Goal: Connect with others: Connect with others

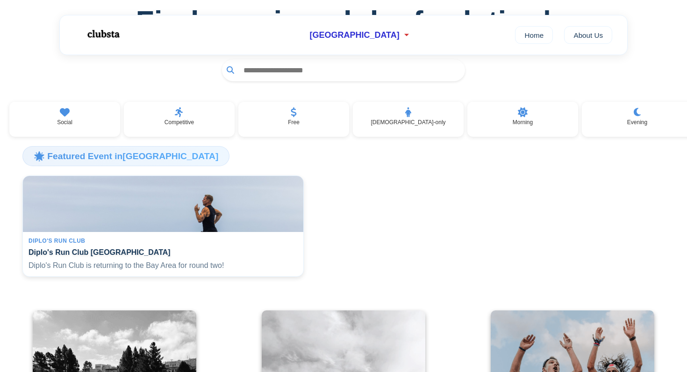
scroll to position [86, 0]
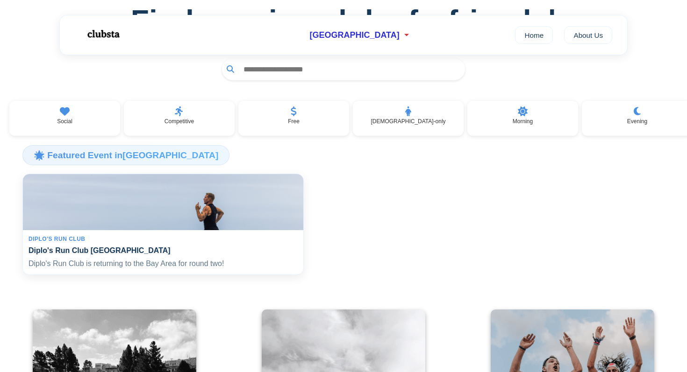
click at [279, 251] on h4 "Diplo's Run Club [GEOGRAPHIC_DATA]" at bounding box center [163, 250] width 269 height 9
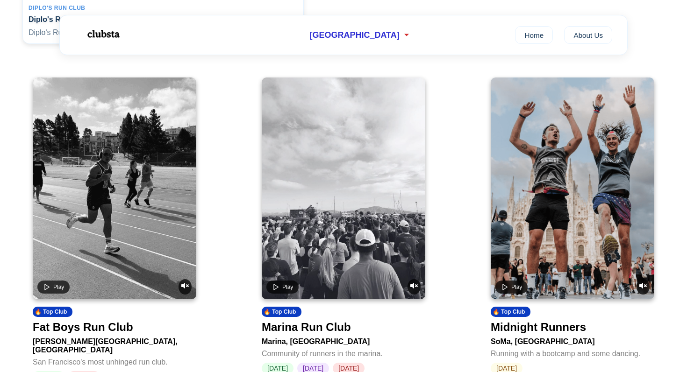
scroll to position [392, 0]
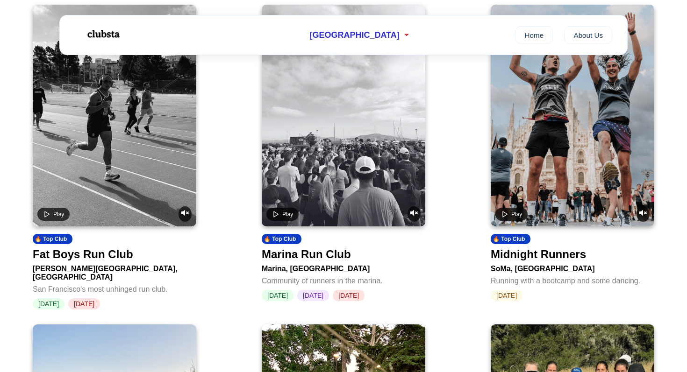
click at [76, 267] on div "Kezar Stadium, San Francisco" at bounding box center [115, 271] width 164 height 21
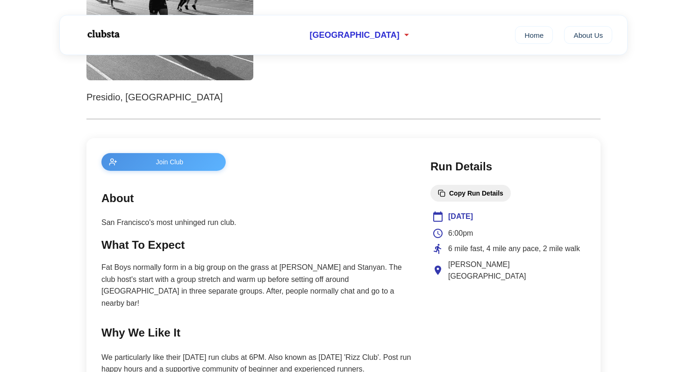
scroll to position [328, 0]
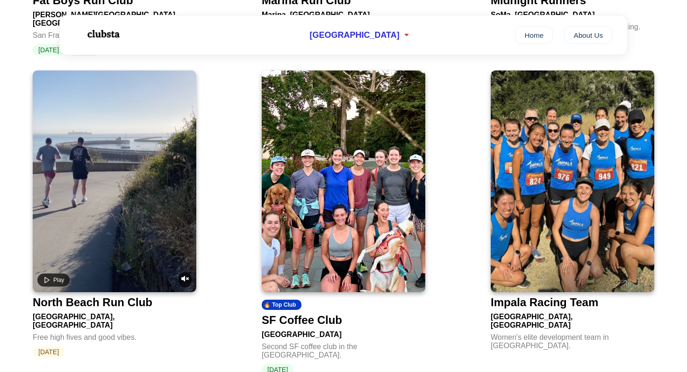
scroll to position [663, 0]
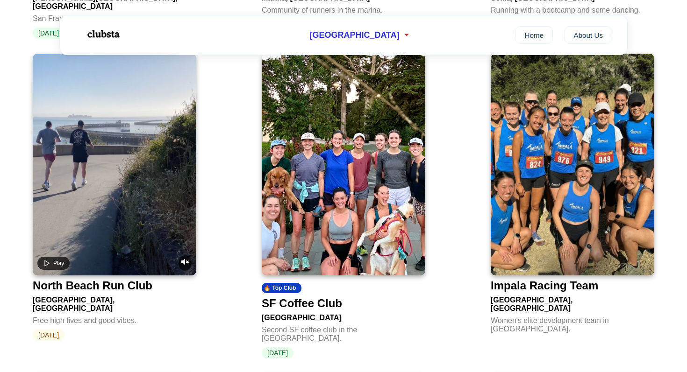
click at [342, 164] on img at bounding box center [344, 165] width 164 height 222
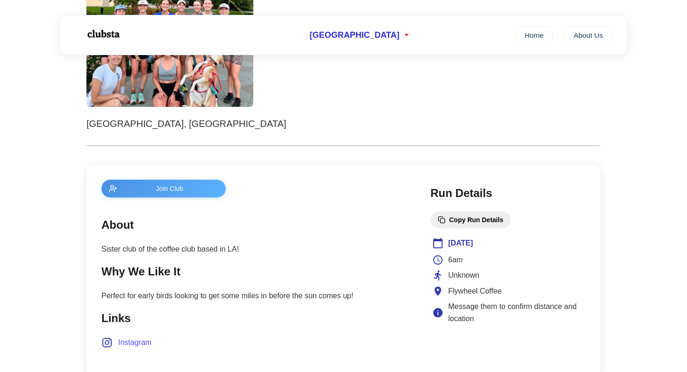
scroll to position [240, 0]
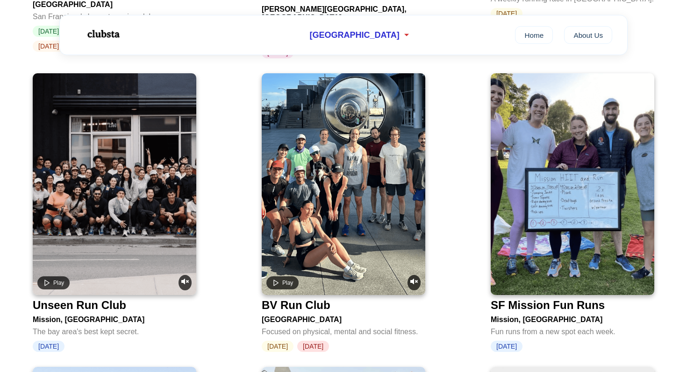
scroll to position [1621, 0]
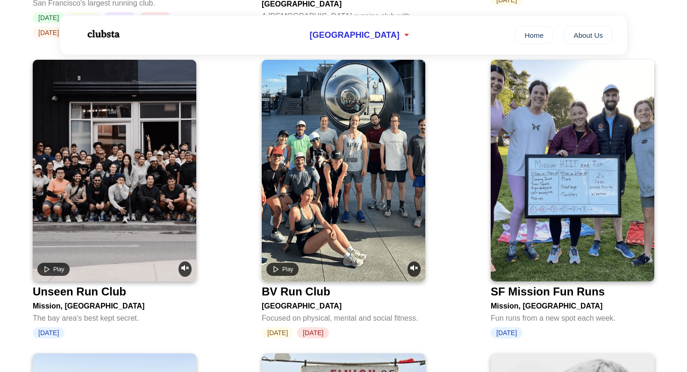
click at [74, 286] on div "Unseen Run Club" at bounding box center [79, 292] width 93 height 13
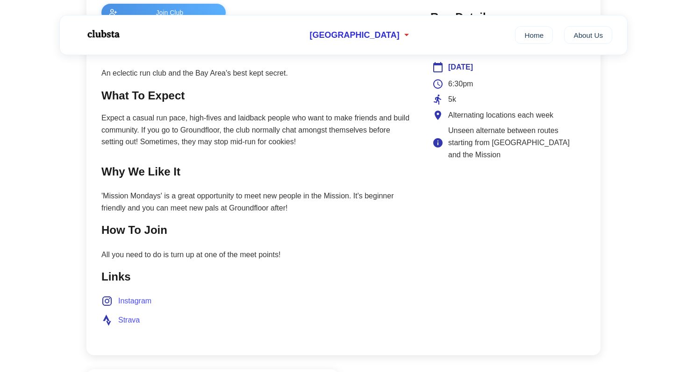
scroll to position [423, 0]
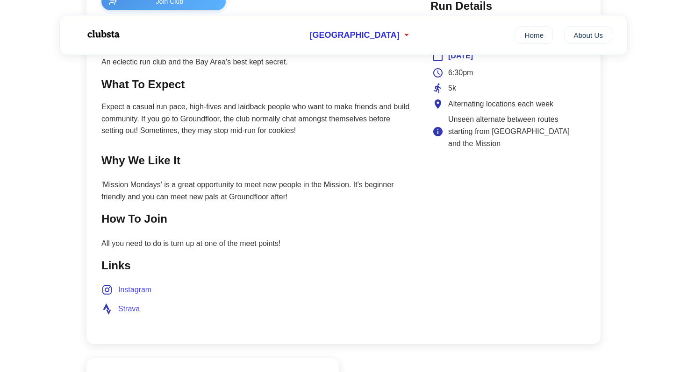
click at [136, 295] on span "Instagram" at bounding box center [134, 290] width 33 height 12
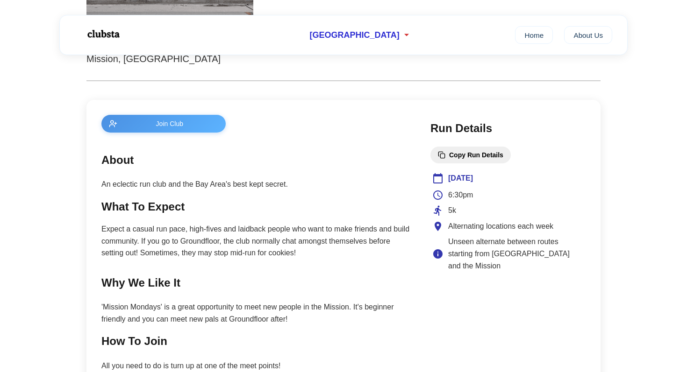
scroll to position [294, 0]
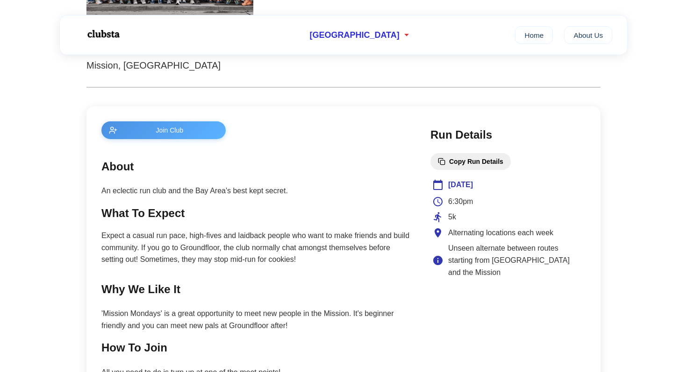
click at [165, 136] on button "Join Club" at bounding box center [163, 131] width 124 height 18
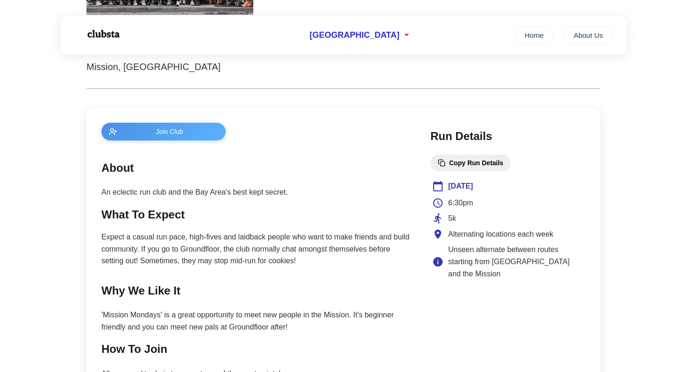
scroll to position [0, 0]
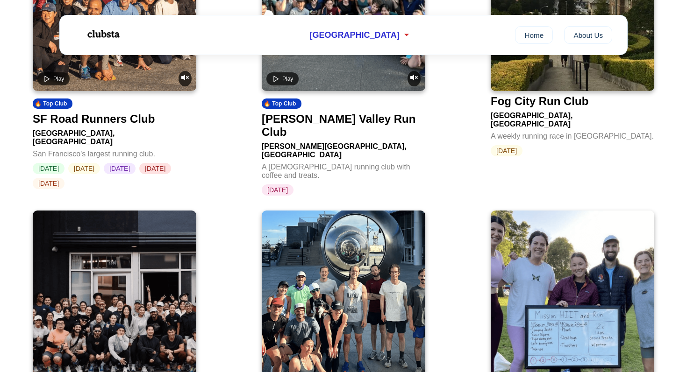
scroll to position [896, 0]
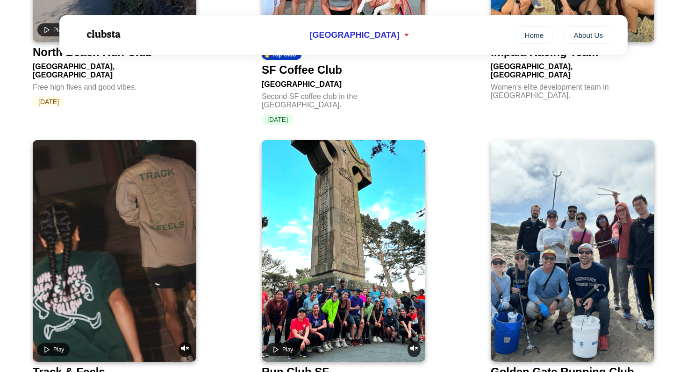
click at [106, 36] on img at bounding box center [102, 34] width 59 height 25
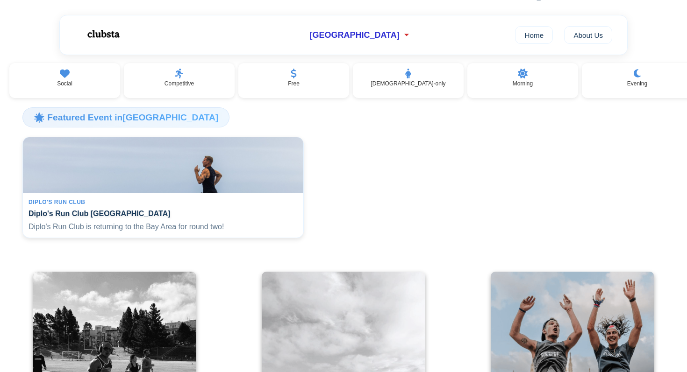
scroll to position [0, 0]
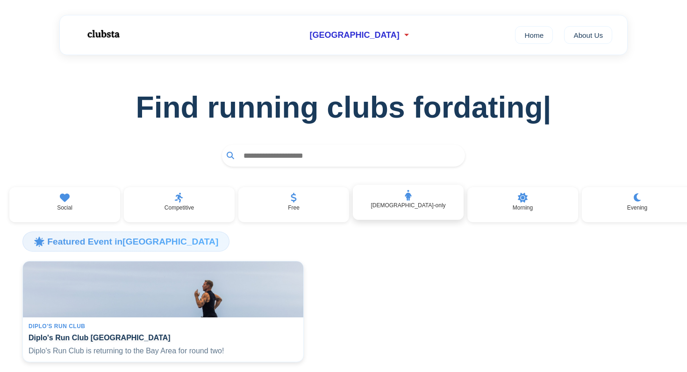
click at [402, 202] on div "Female-only" at bounding box center [408, 203] width 111 height 36
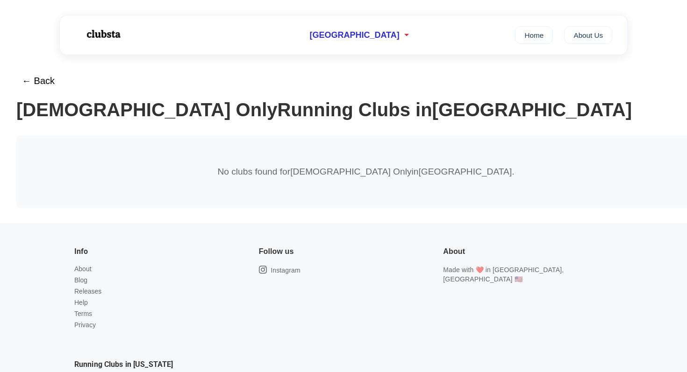
click at [101, 36] on img at bounding box center [102, 34] width 59 height 25
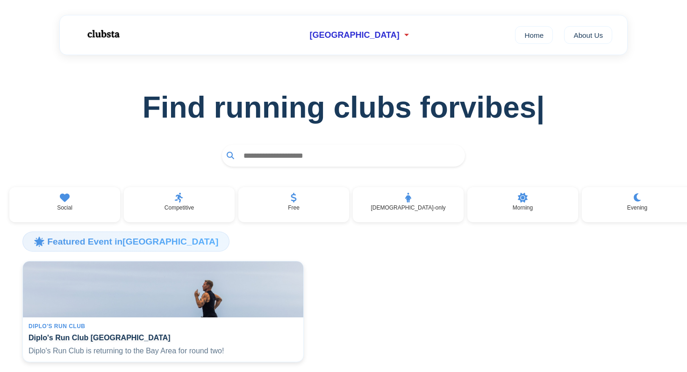
click at [318, 122] on h1 "Find running clubs for vibes |" at bounding box center [343, 107] width 657 height 35
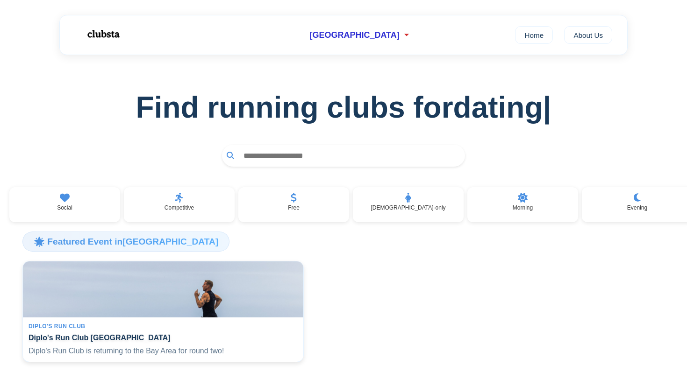
click at [314, 151] on input "text" at bounding box center [350, 155] width 222 height 17
click at [363, 33] on span "[GEOGRAPHIC_DATA]" at bounding box center [354, 35] width 90 height 10
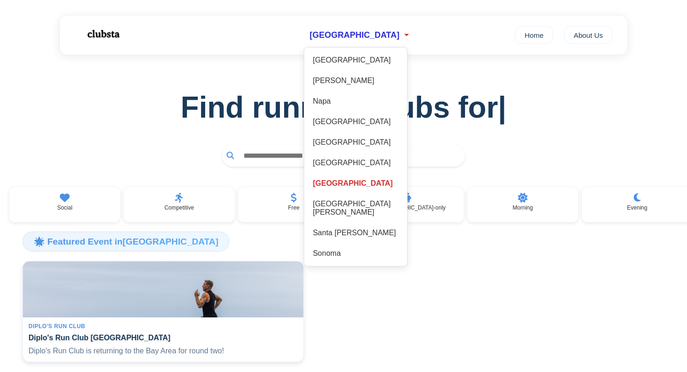
click at [251, 63] on div "Find running clubs for |" at bounding box center [343, 118] width 687 height 127
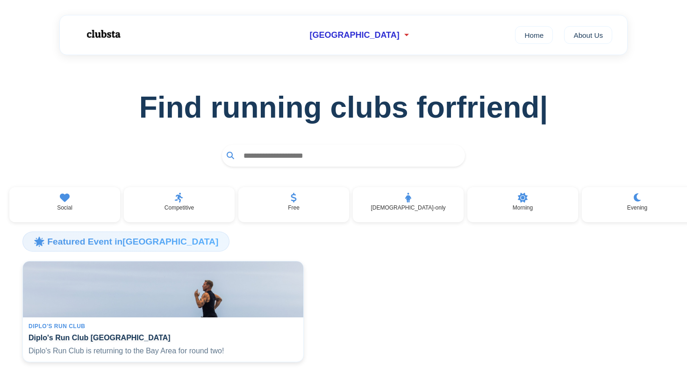
click at [97, 36] on img at bounding box center [102, 34] width 59 height 25
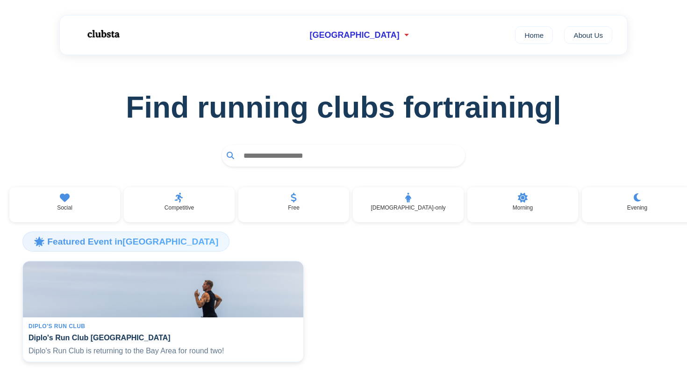
click at [105, 121] on h1 "Find running clubs for training |" at bounding box center [343, 107] width 657 height 35
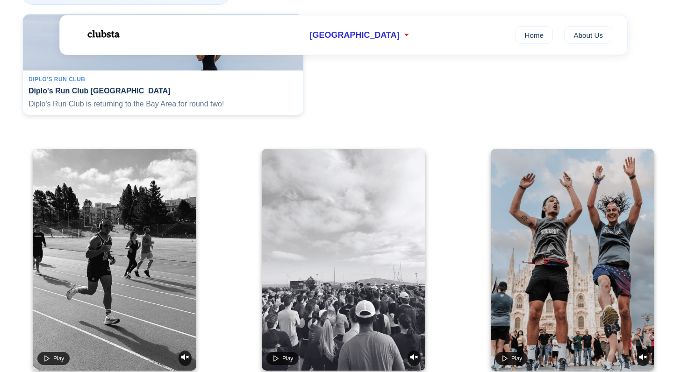
scroll to position [368, 0]
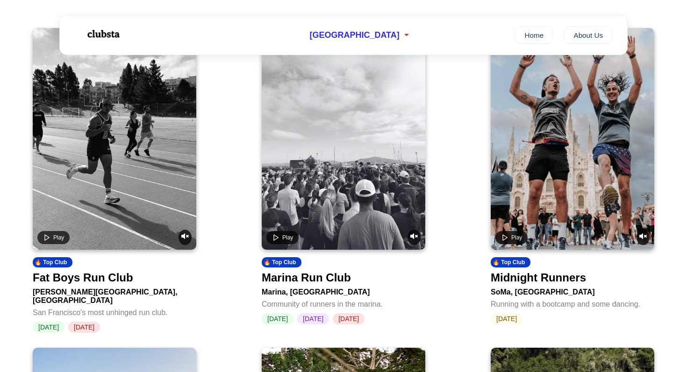
click at [82, 300] on div "Kezar Stadium, San Francisco" at bounding box center [115, 295] width 164 height 21
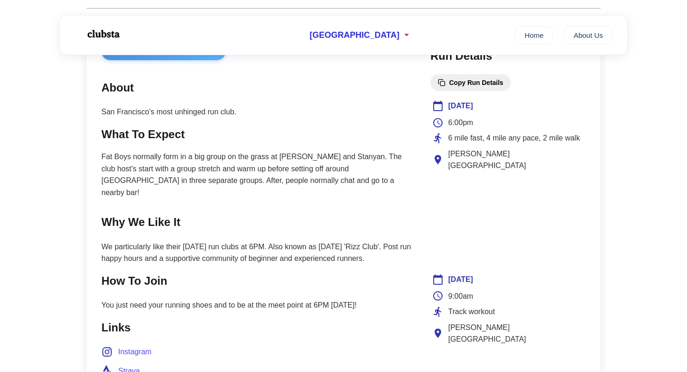
scroll to position [389, 0]
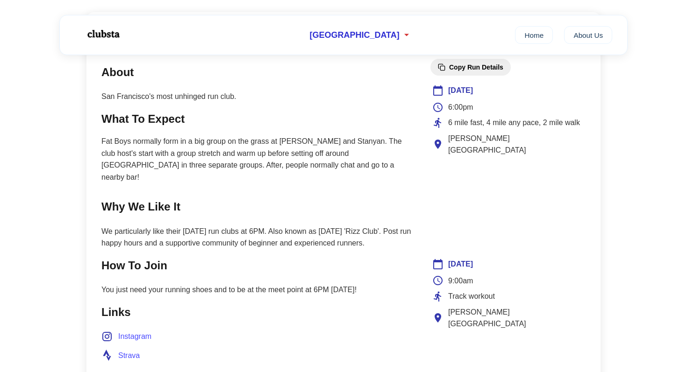
click at [137, 331] on span "Instagram" at bounding box center [134, 337] width 33 height 12
click at [294, 239] on main "Join Club About San Francisco's most unhinged run club. What To Expect Fat Boys…" at bounding box center [256, 224] width 310 height 394
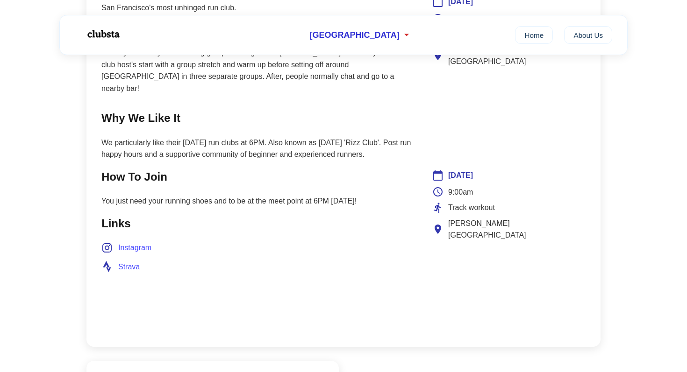
scroll to position [487, 0]
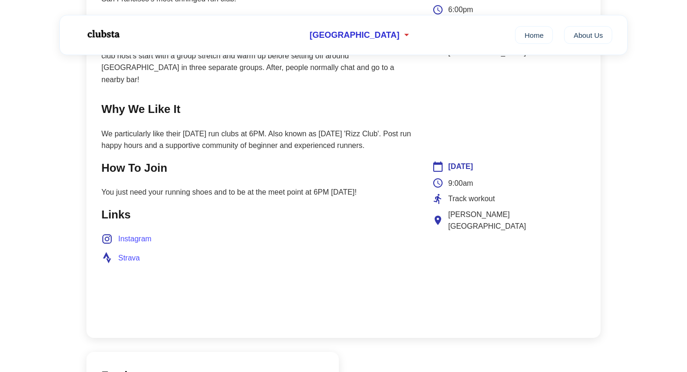
click at [139, 233] on span "Instagram" at bounding box center [134, 239] width 33 height 12
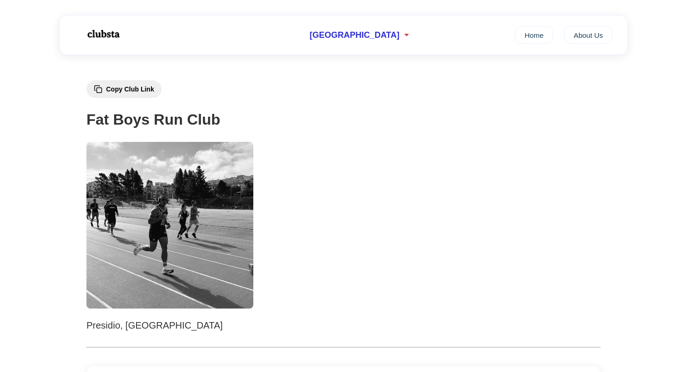
scroll to position [0, 0]
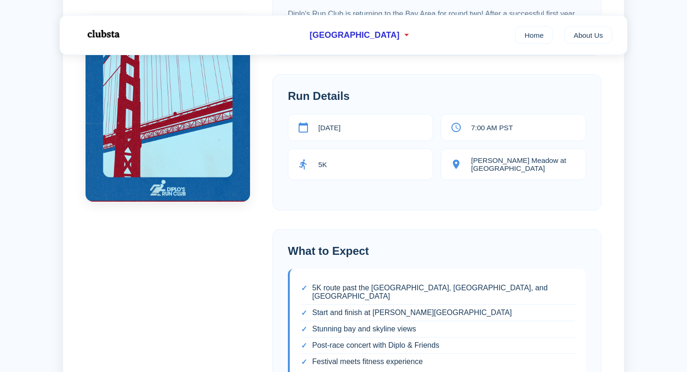
scroll to position [227, 0]
